Goal: Transaction & Acquisition: Subscribe to service/newsletter

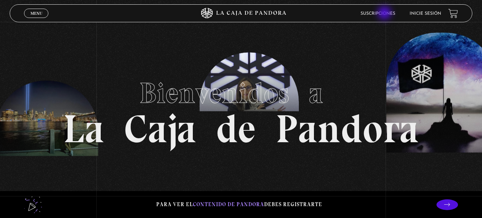
click at [385, 14] on link "Suscripciones" at bounding box center [378, 13] width 35 height 4
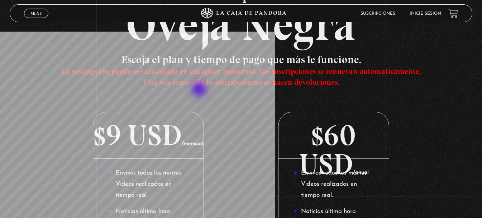
scroll to position [72, 0]
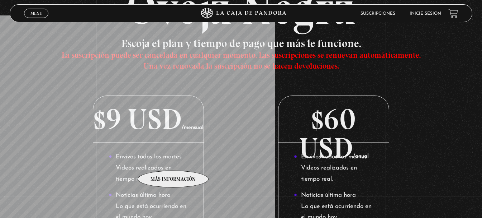
click at [174, 160] on li "Envivos todos los martes Videos realizados en tiempo real." at bounding box center [149, 167] width 80 height 33
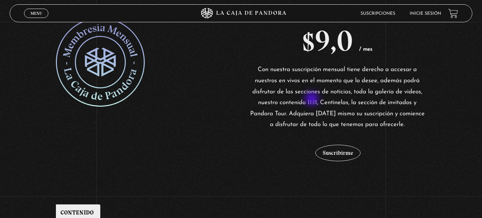
scroll to position [143, 0]
